Goal: Check status: Check status

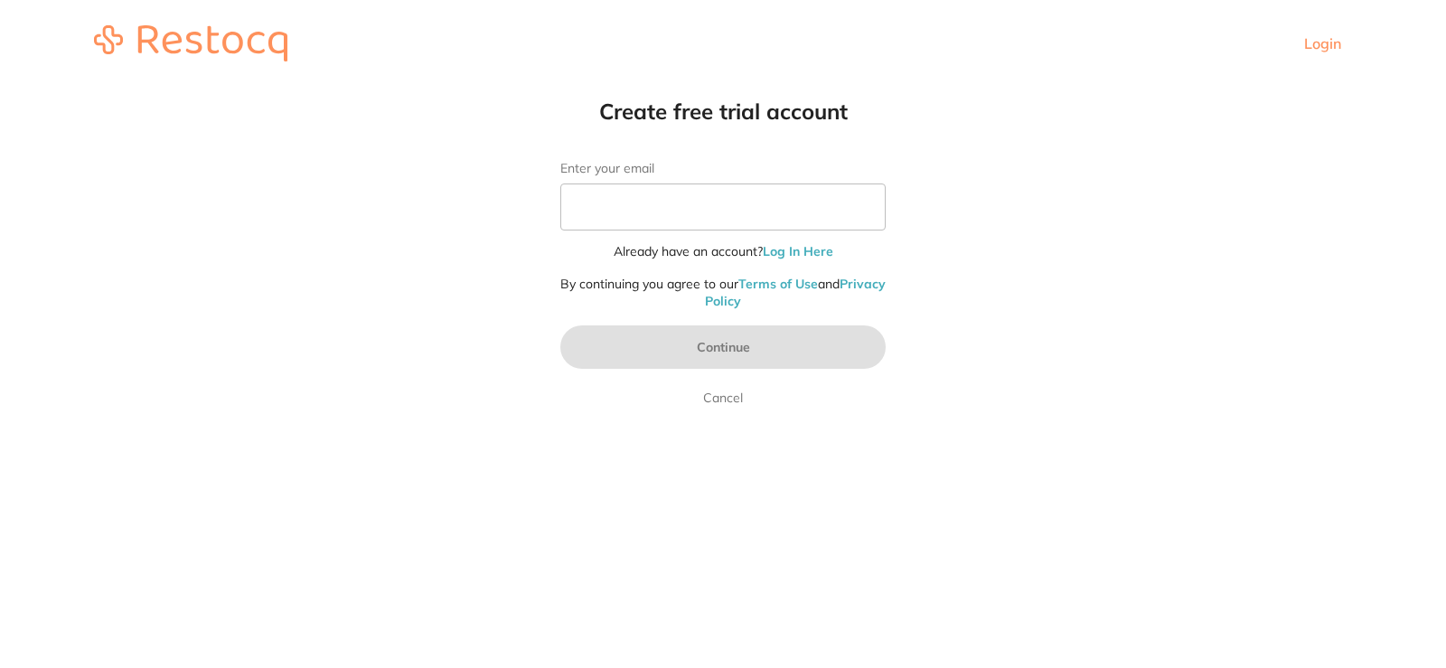
click at [1319, 42] on link "Login" at bounding box center [1322, 43] width 37 height 18
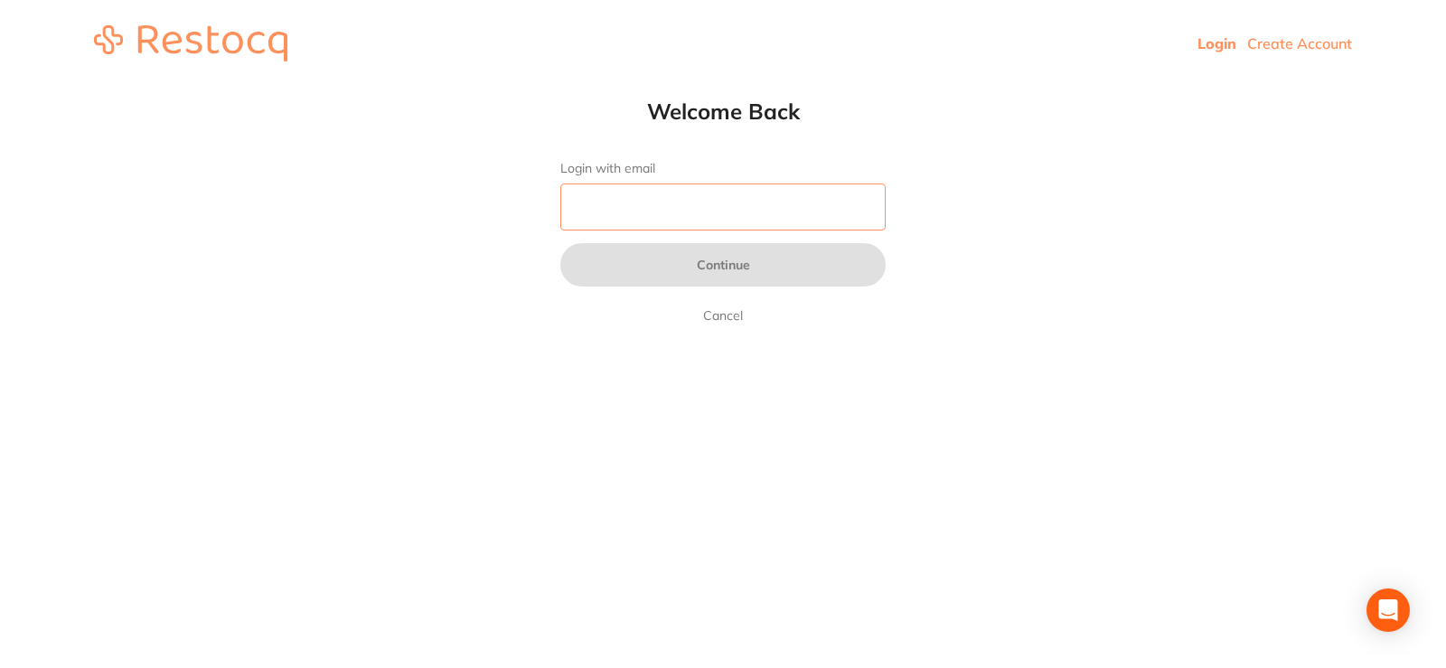
click at [691, 205] on input "Login with email" at bounding box center [722, 206] width 325 height 47
type input "[EMAIL_ADDRESS][PERSON_NAME][DOMAIN_NAME]"
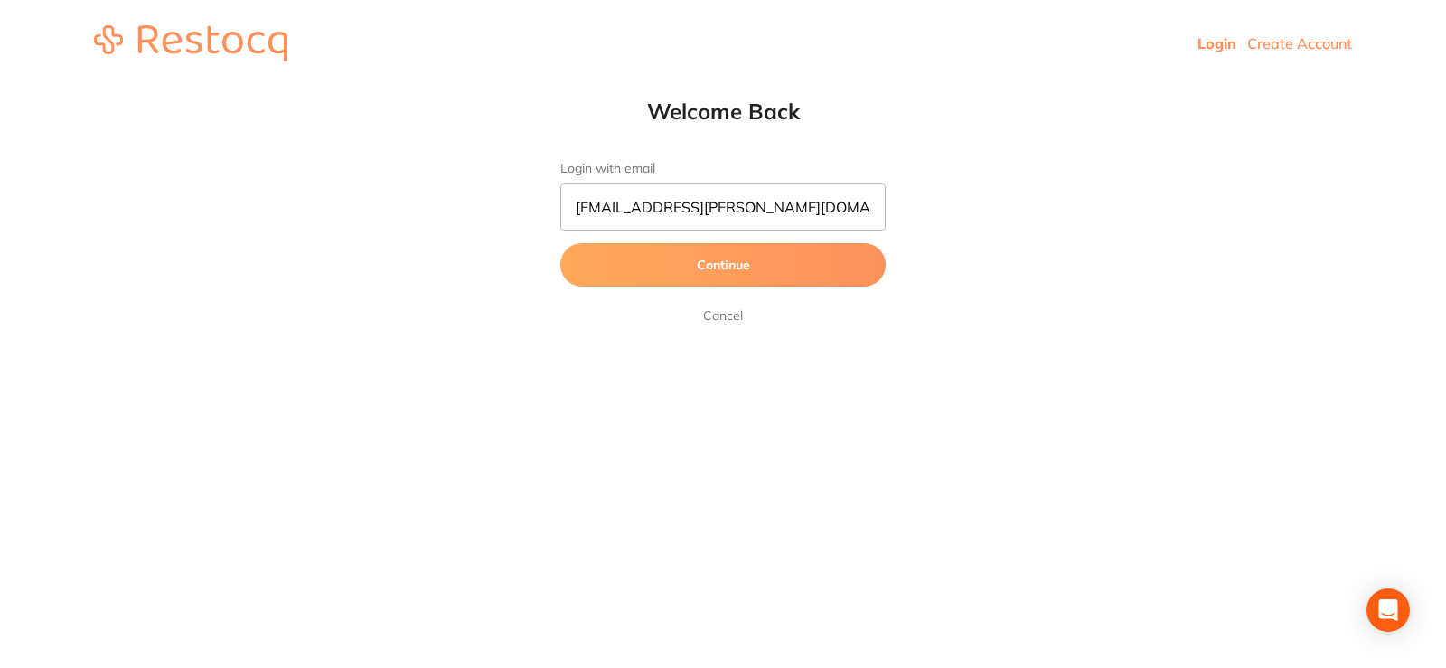
click at [671, 271] on button "Continue" at bounding box center [722, 264] width 325 height 43
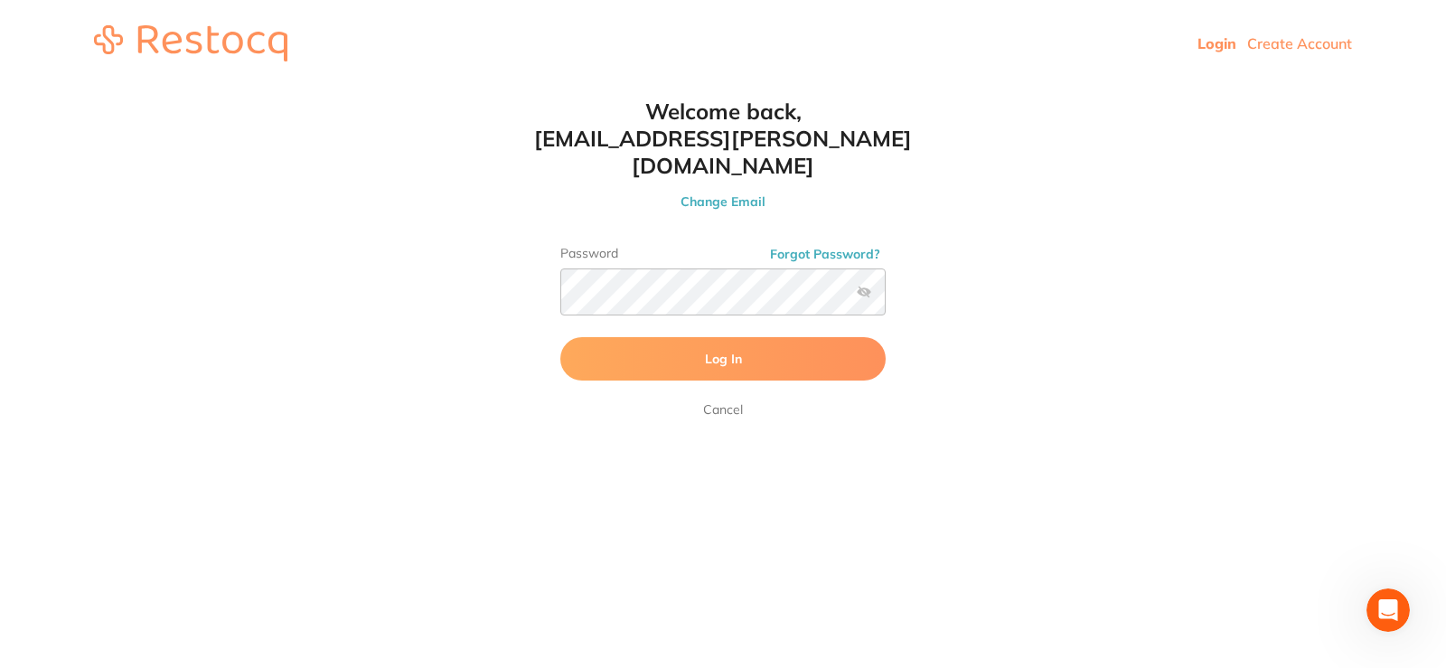
click at [758, 337] on button "Log In" at bounding box center [722, 358] width 325 height 43
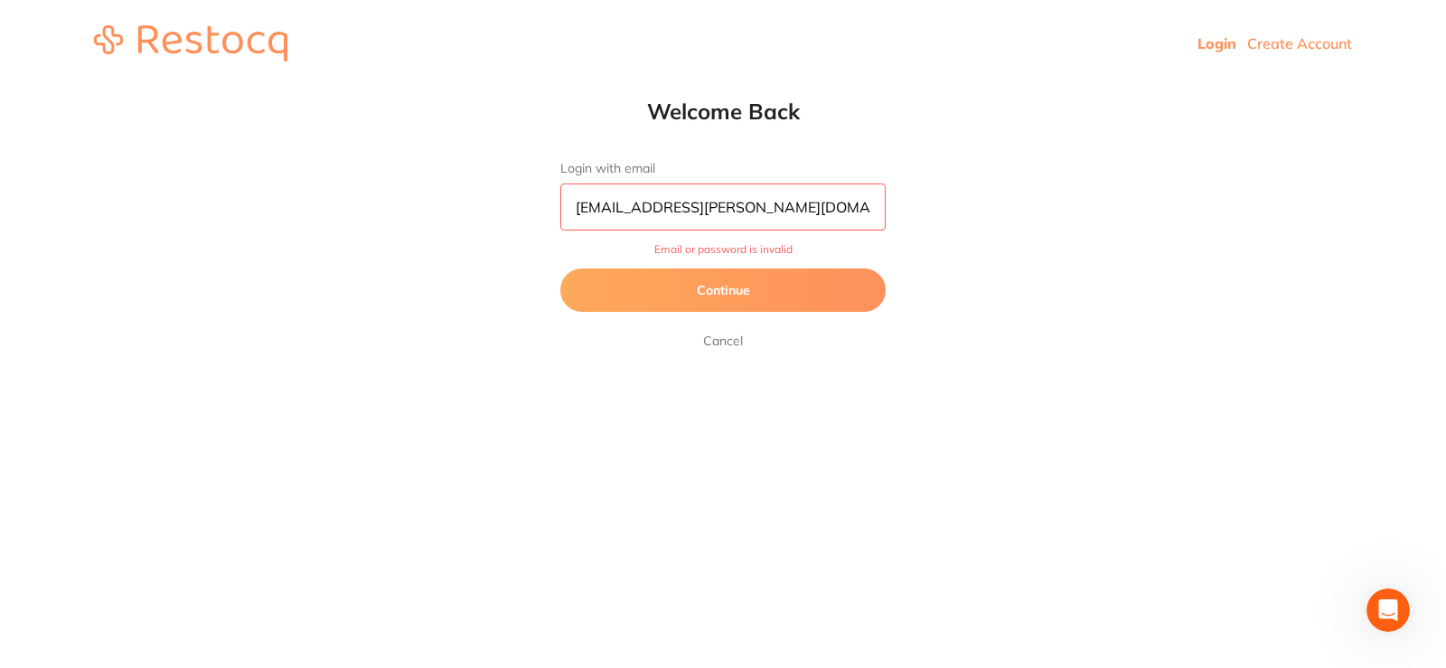
click at [690, 286] on button "Continue" at bounding box center [722, 289] width 325 height 43
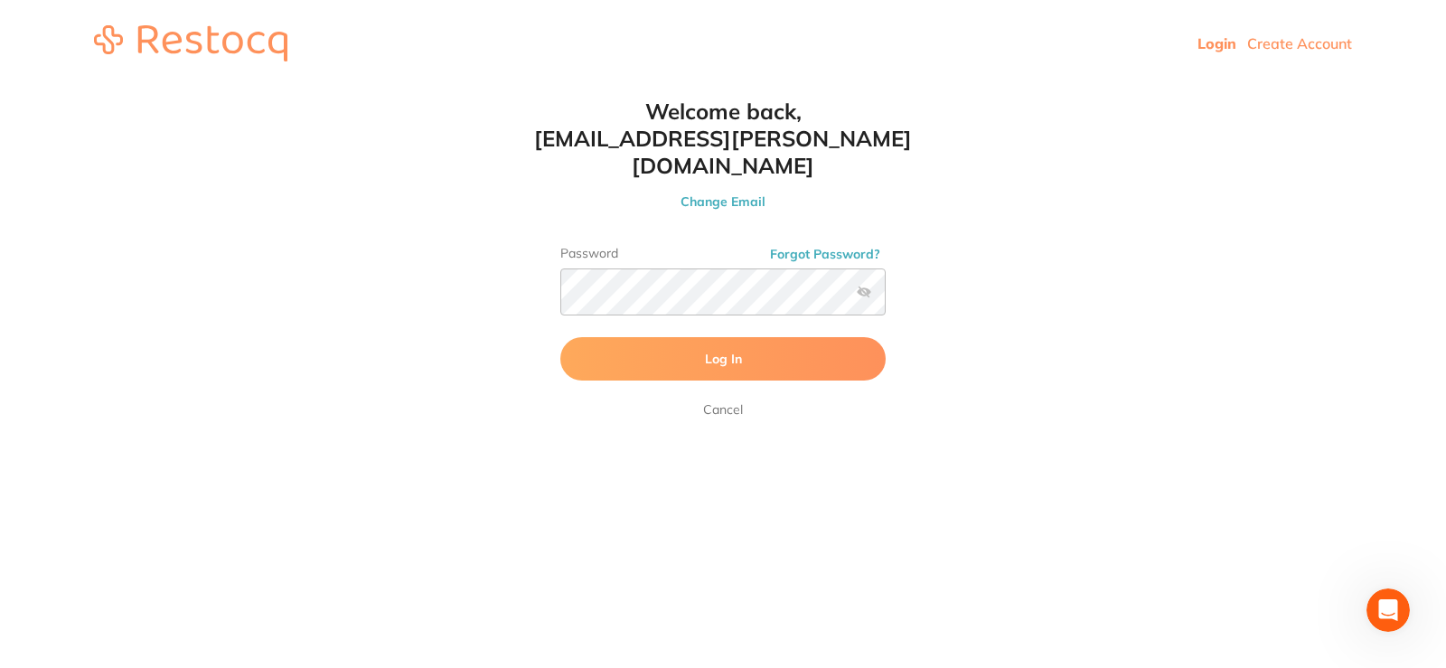
click at [863, 285] on label at bounding box center [864, 292] width 14 height 14
click at [886, 297] on input "checkbox" at bounding box center [886, 297] width 0 height 0
click at [780, 342] on button "Log In" at bounding box center [722, 358] width 325 height 43
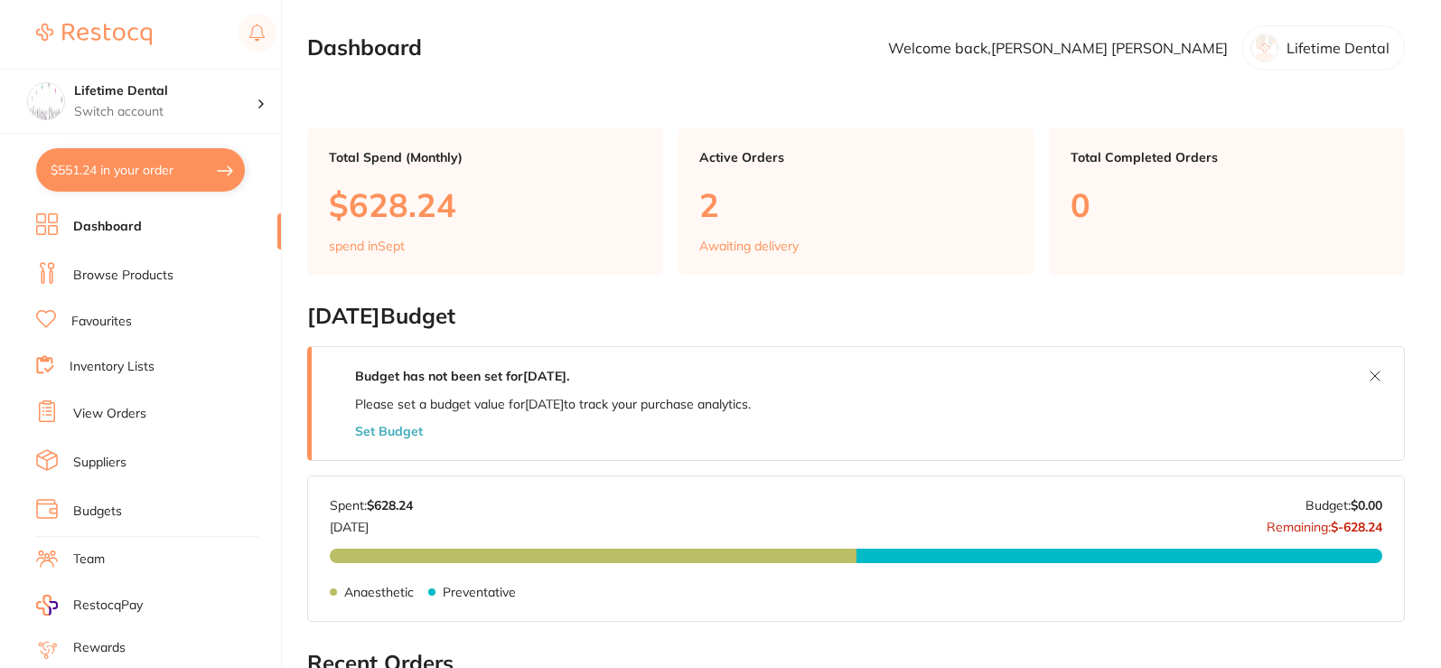
checkbox input "false"
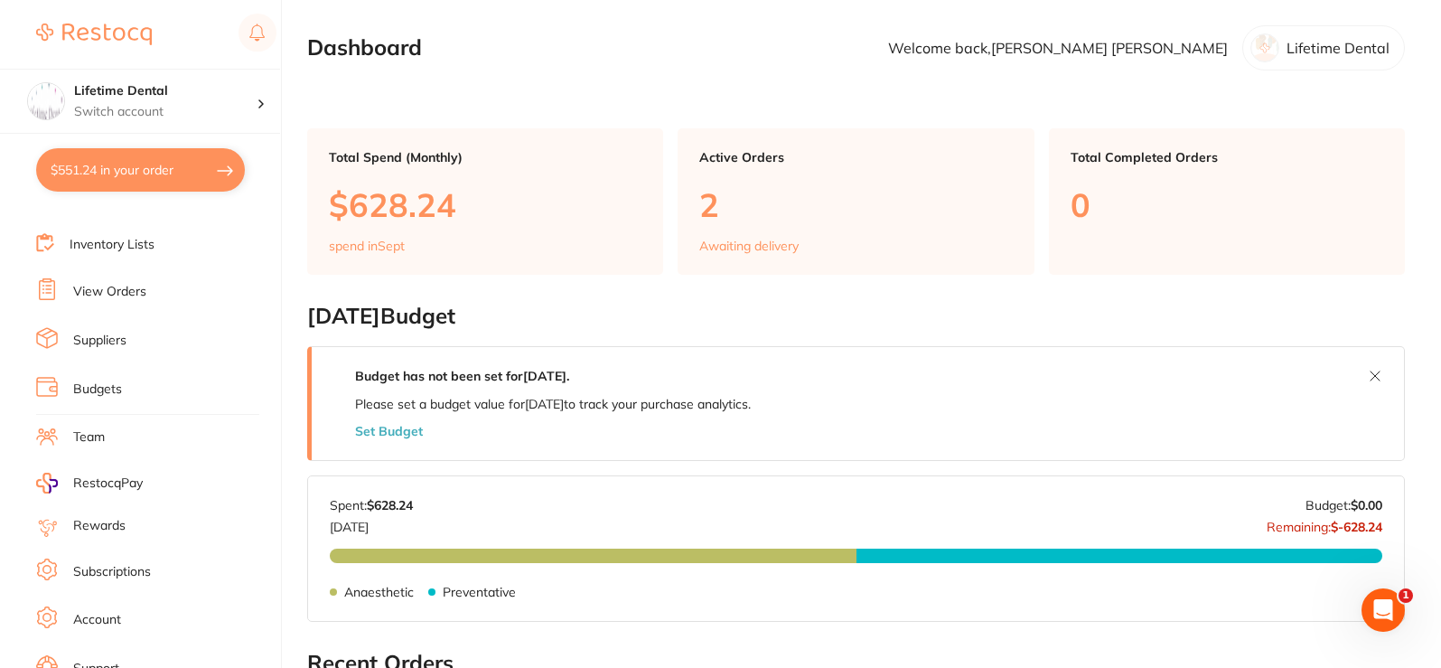
scroll to position [90, 0]
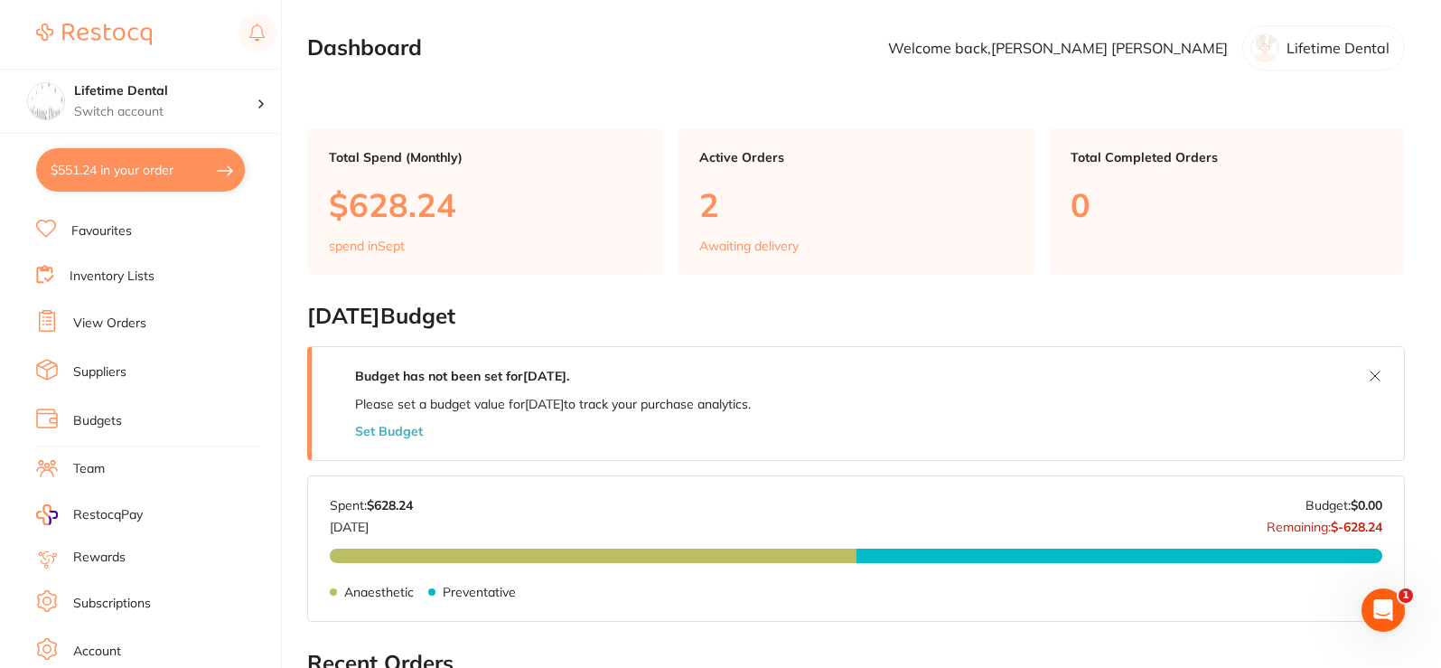
click at [728, 245] on p "Awaiting delivery" at bounding box center [748, 246] width 99 height 14
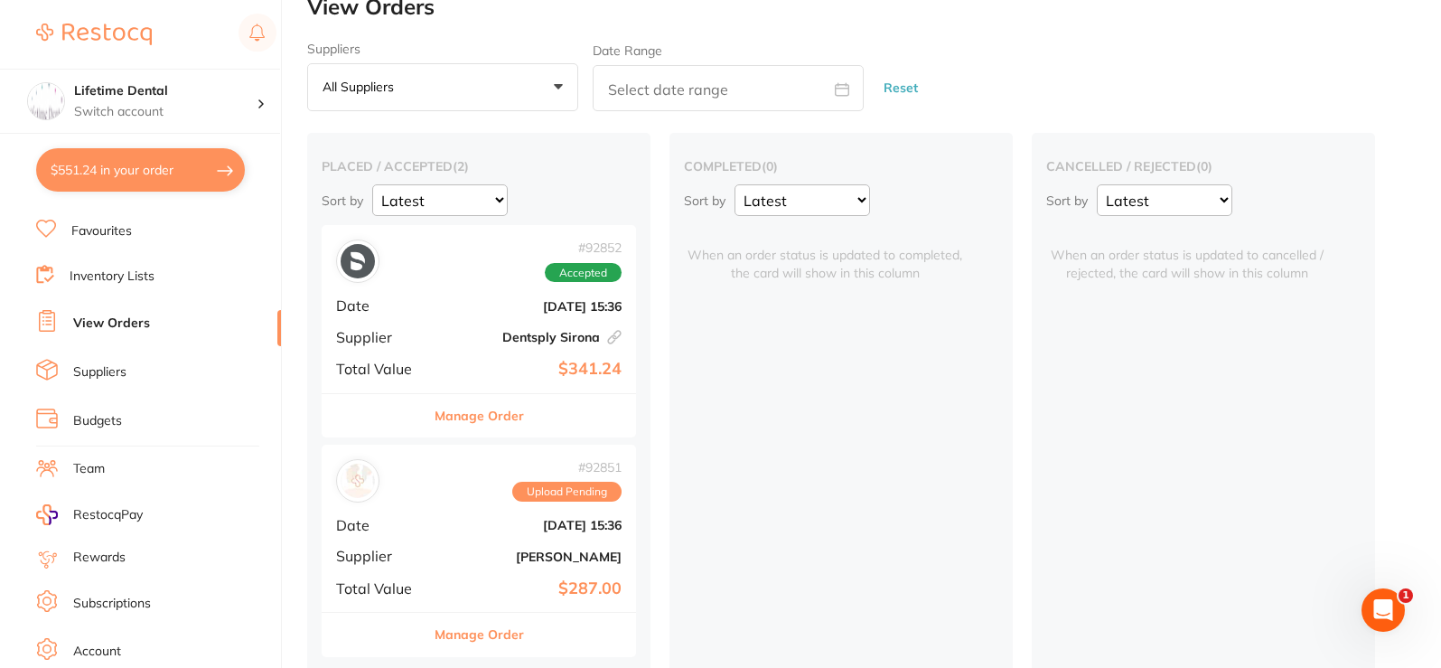
scroll to position [42, 0]
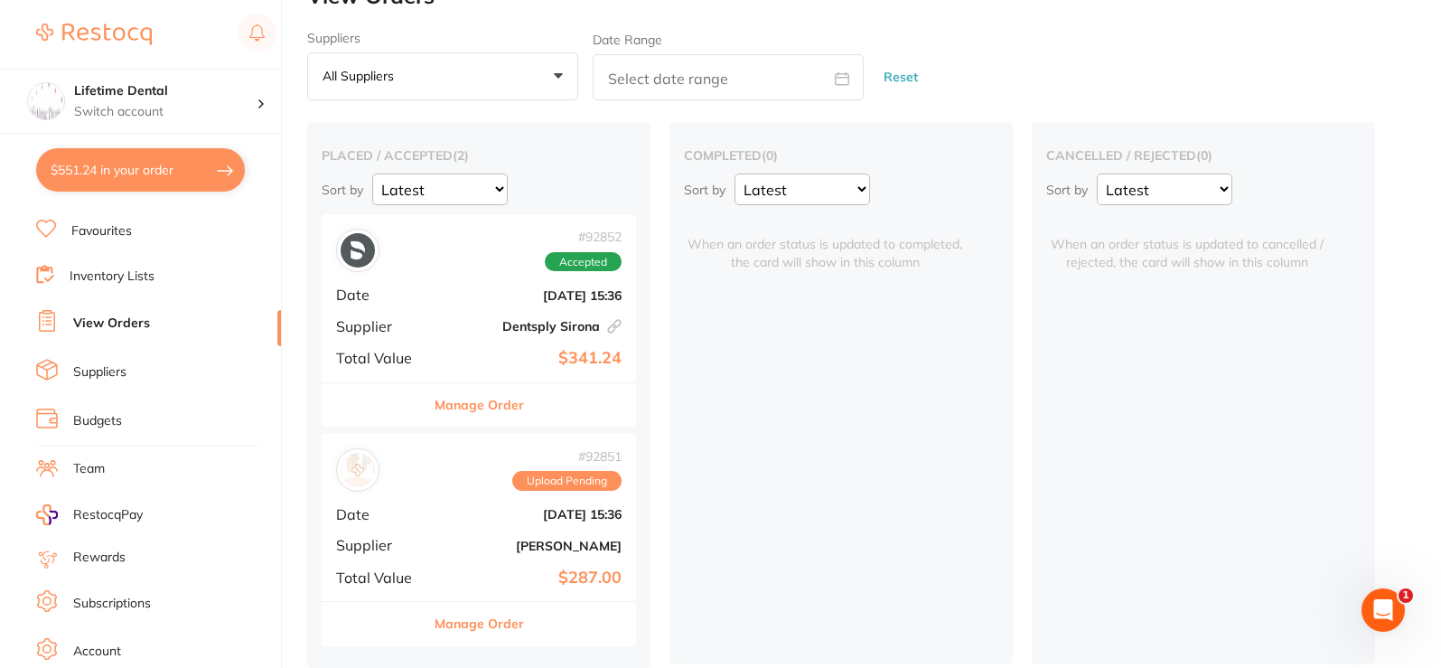
click at [554, 483] on span "Upload Pending" at bounding box center [566, 481] width 109 height 20
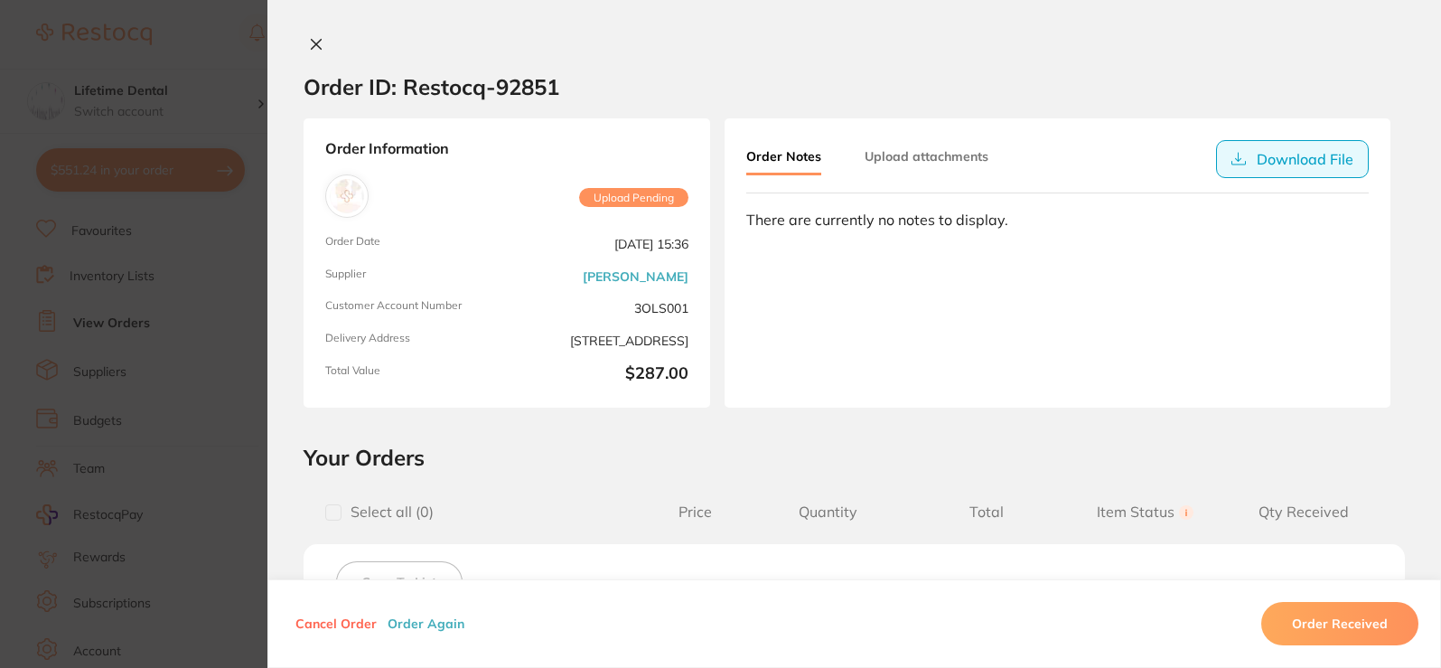
click at [1287, 154] on button "Download File" at bounding box center [1292, 159] width 153 height 38
click at [321, 47] on button at bounding box center [316, 45] width 25 height 19
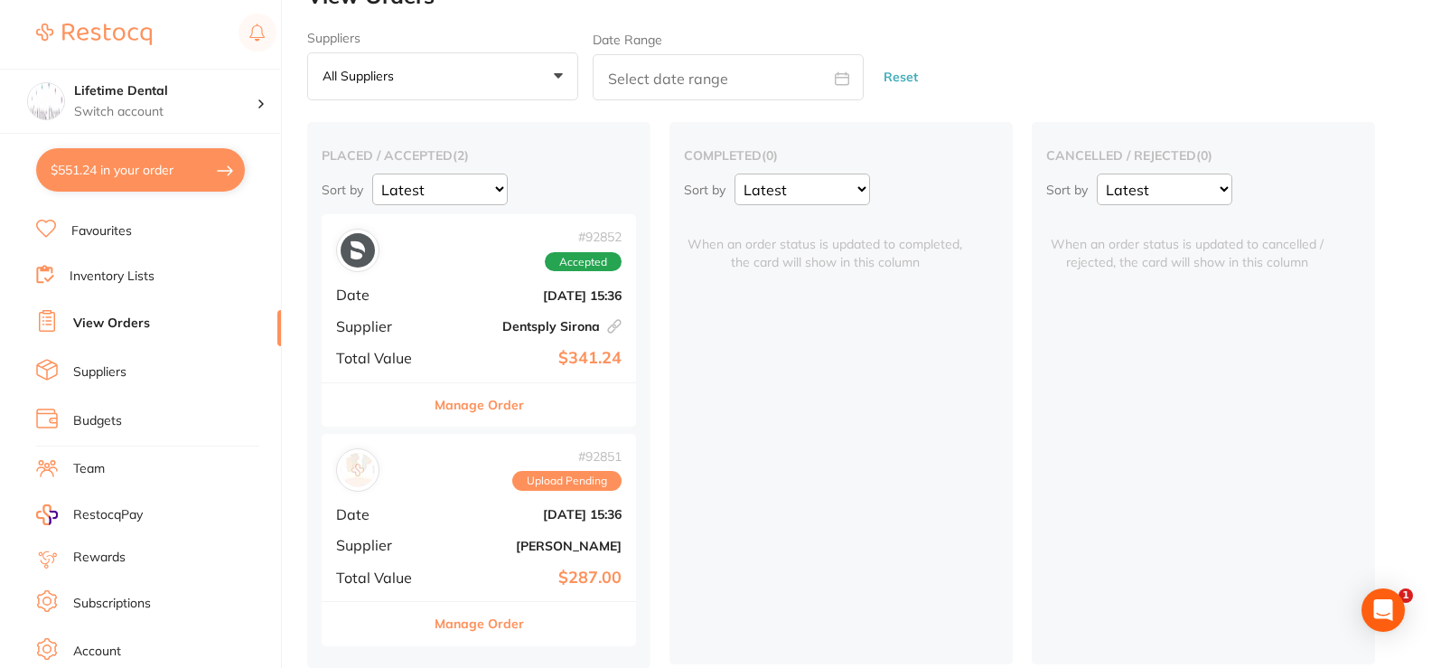
click at [419, 296] on span "Date" at bounding box center [381, 294] width 90 height 16
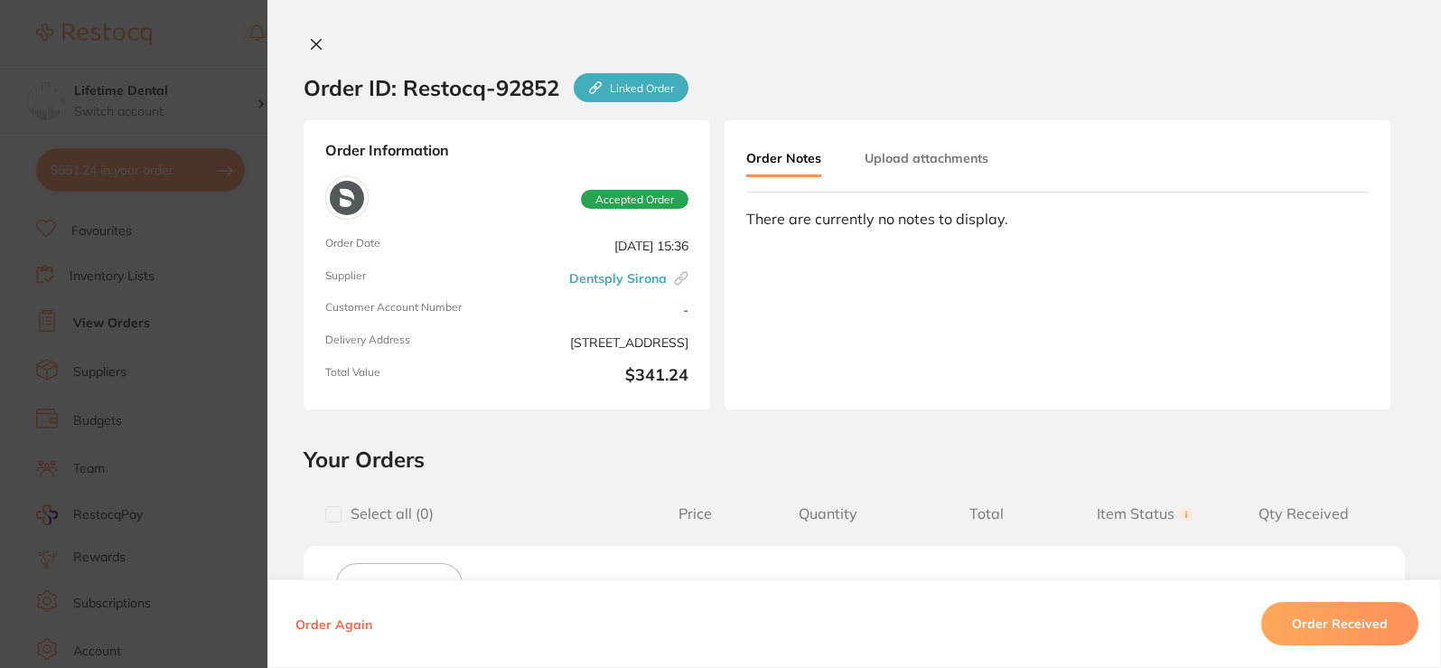
click at [314, 42] on icon at bounding box center [317, 45] width 10 height 10
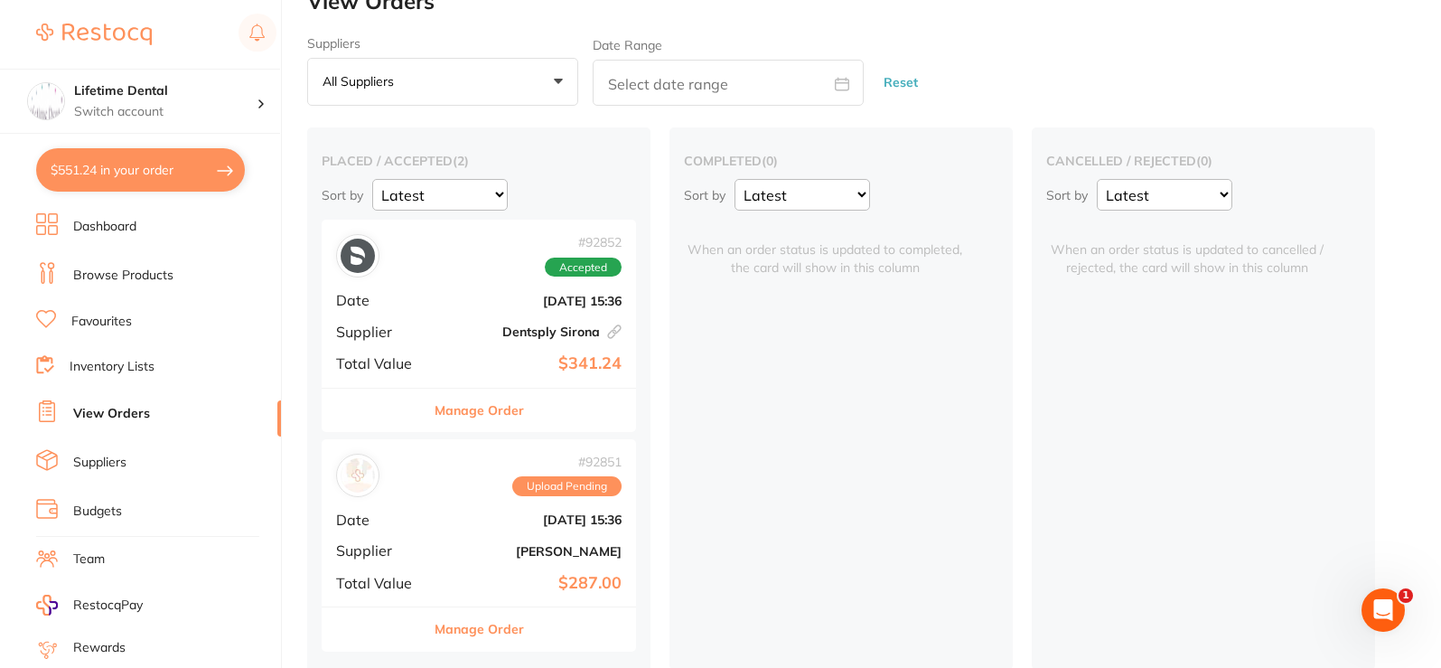
scroll to position [42, 0]
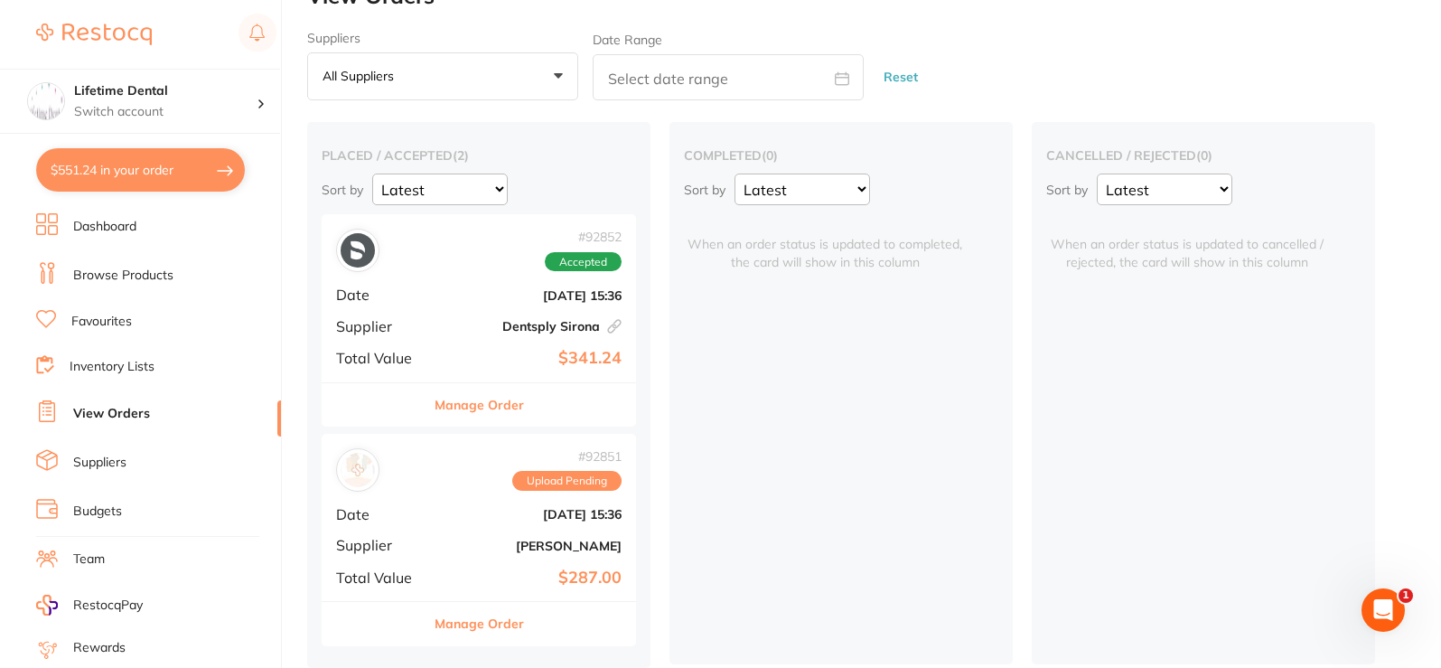
click at [547, 481] on span "Upload Pending" at bounding box center [566, 481] width 109 height 20
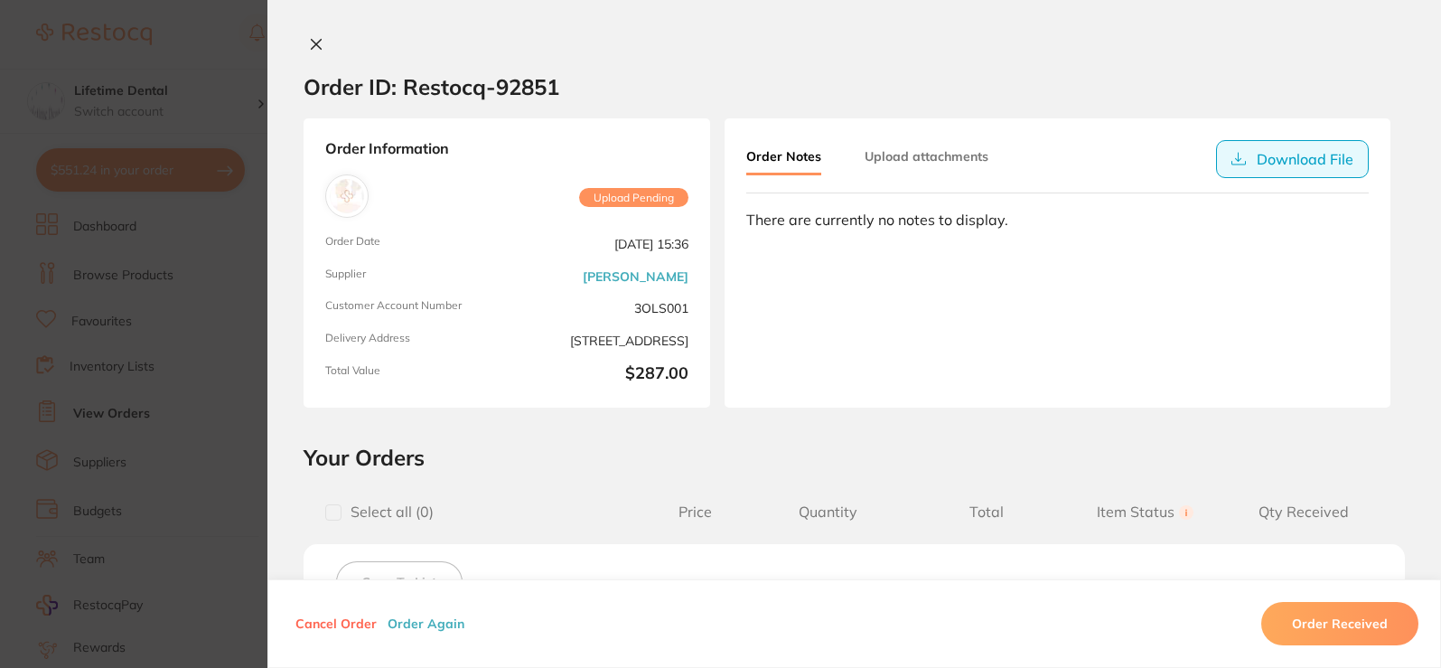
click at [1304, 146] on button "Download File" at bounding box center [1292, 159] width 153 height 38
